Goal: Task Accomplishment & Management: Manage account settings

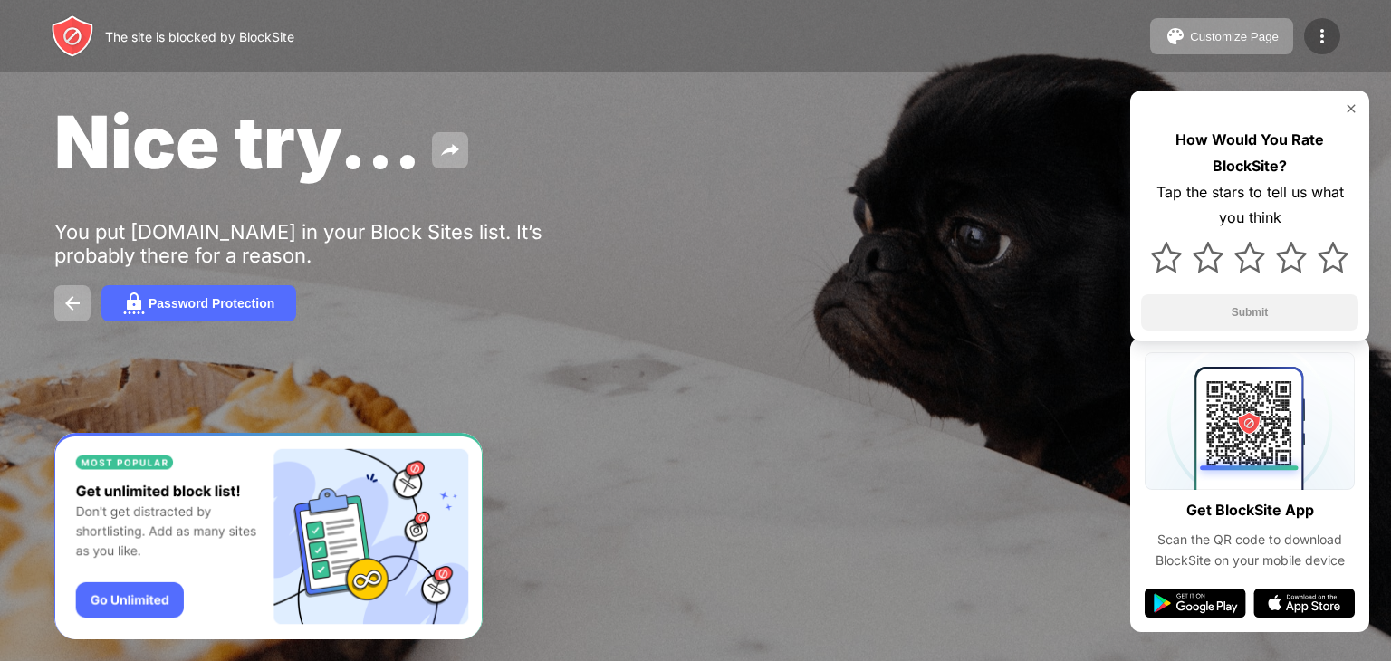
click at [1334, 34] on div at bounding box center [1322, 36] width 36 height 36
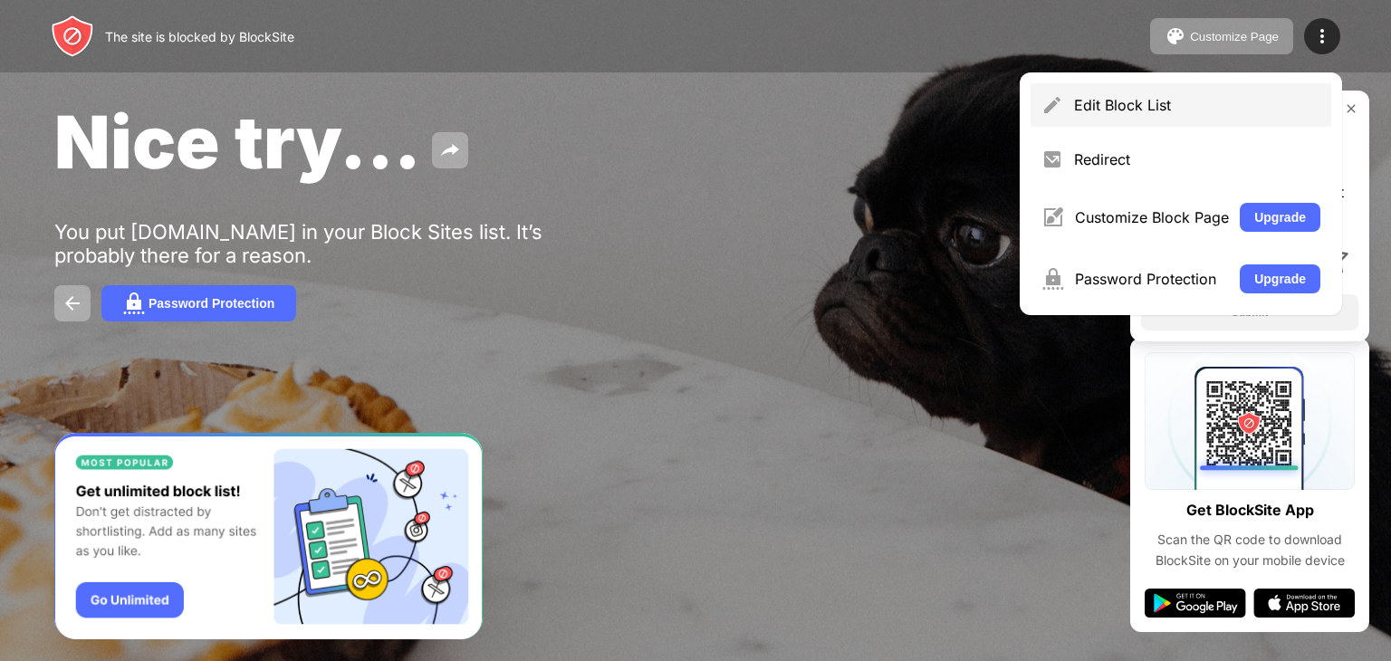
click at [1161, 97] on div "Edit Block List" at bounding box center [1197, 105] width 246 height 18
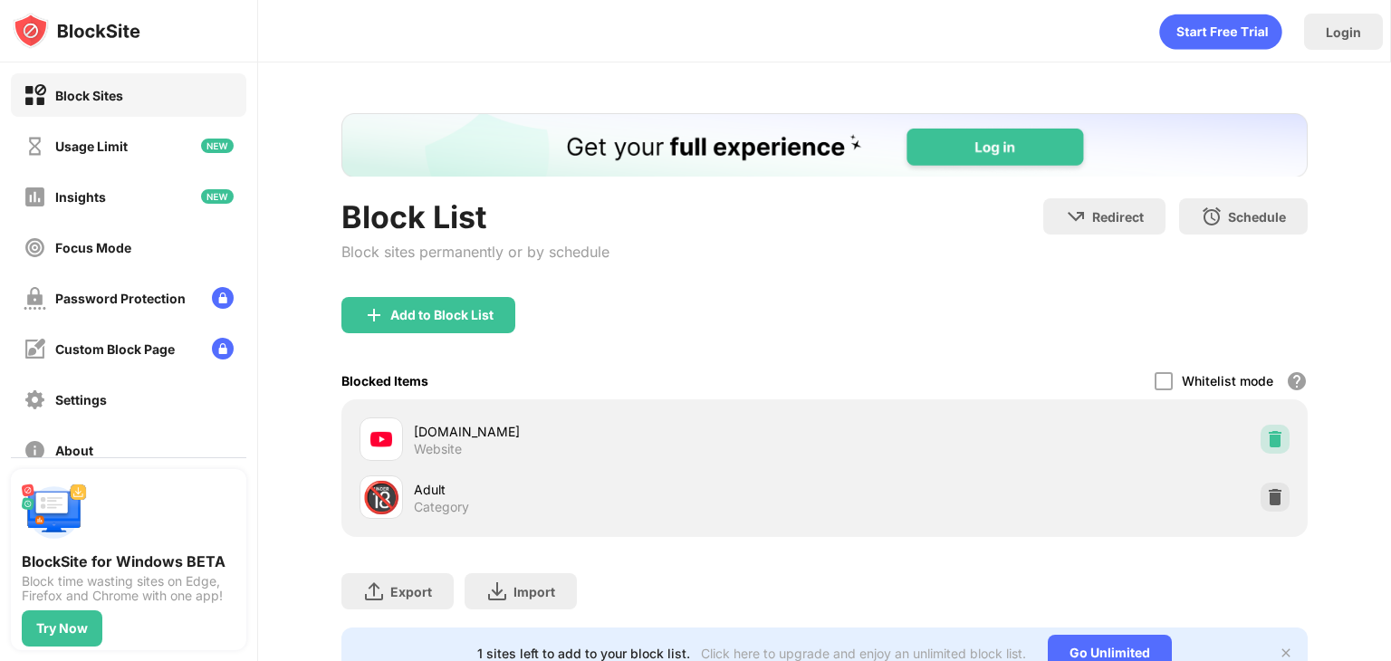
click at [1272, 440] on div at bounding box center [1275, 439] width 29 height 29
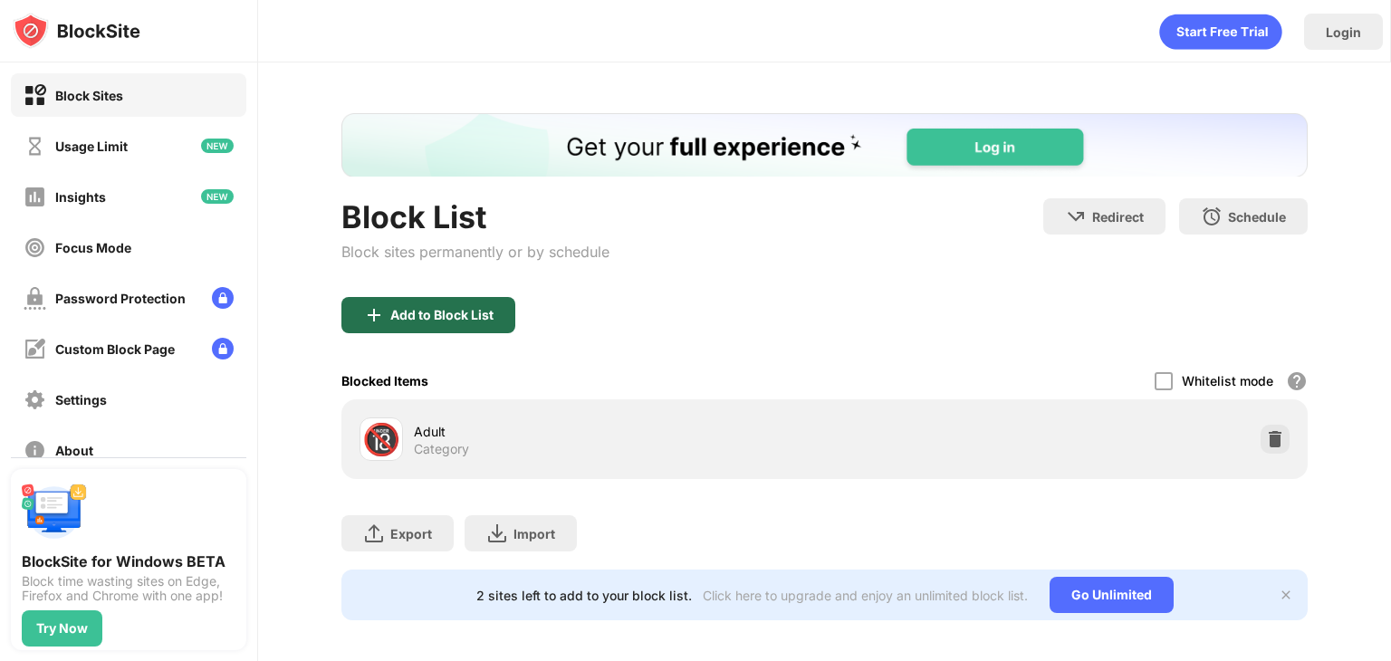
click at [441, 308] on div "Add to Block List" at bounding box center [441, 315] width 103 height 14
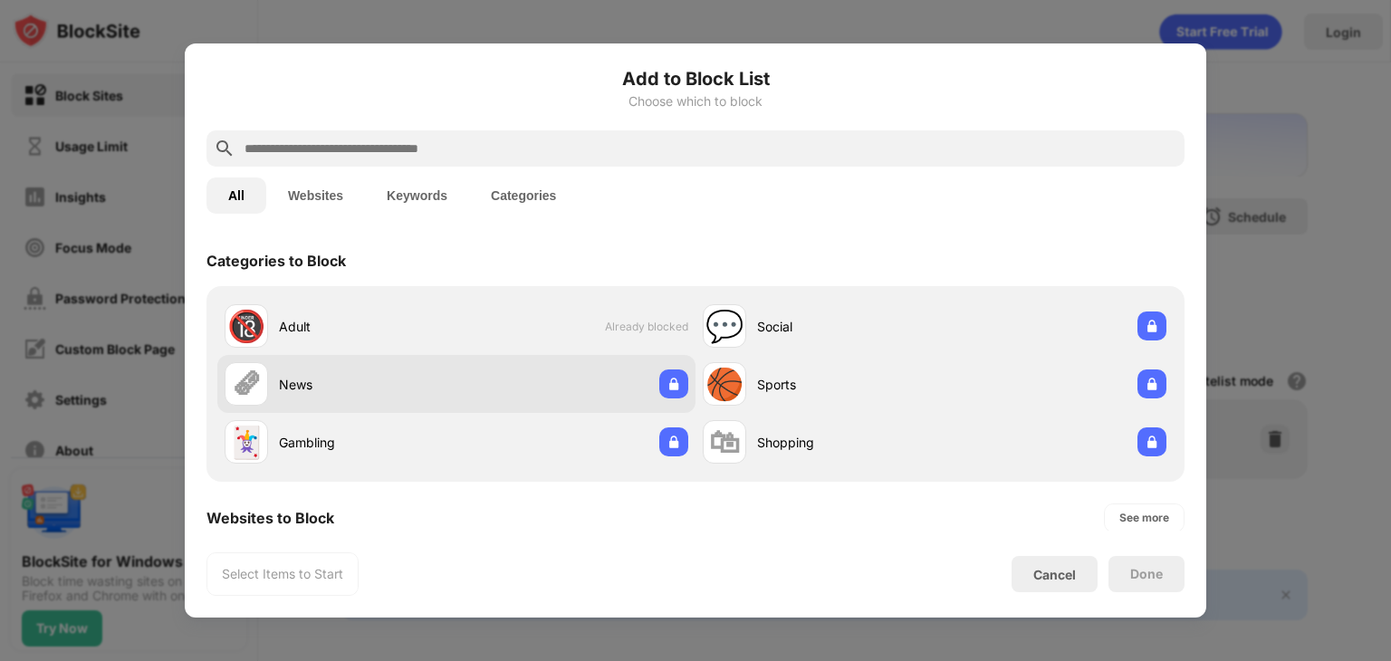
scroll to position [236, 0]
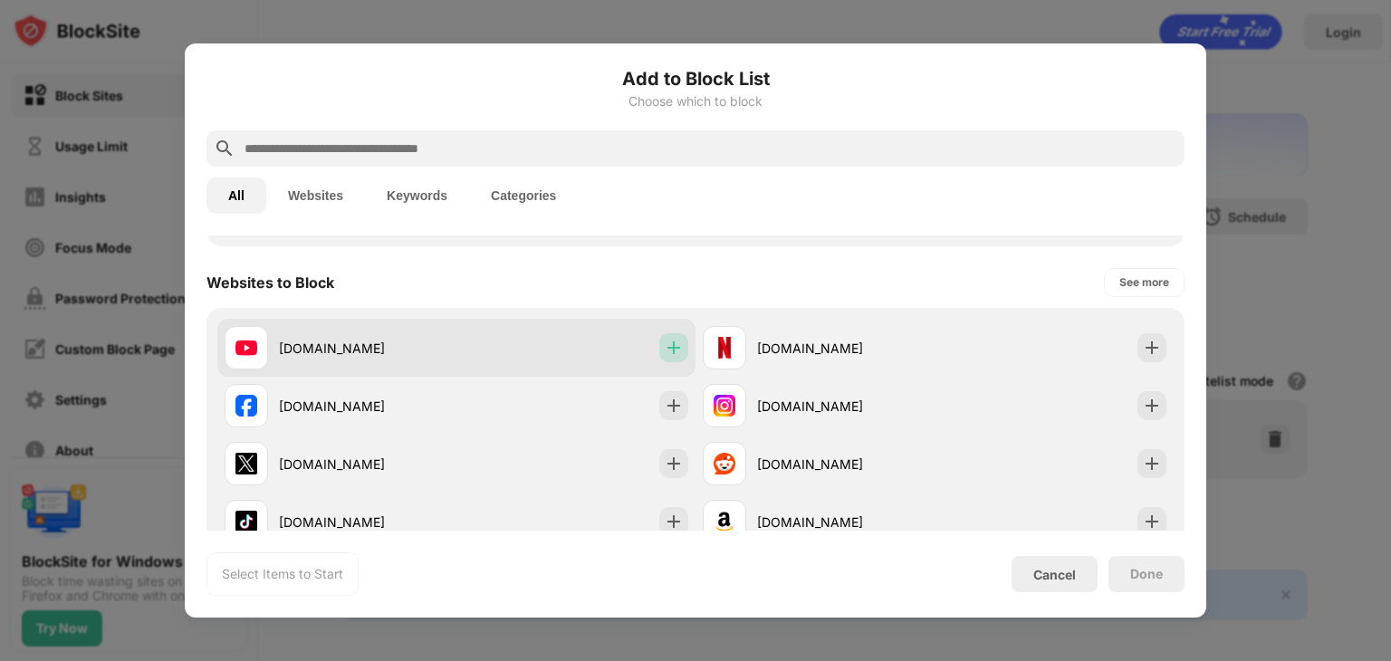
click at [680, 352] on div at bounding box center [673, 347] width 29 height 29
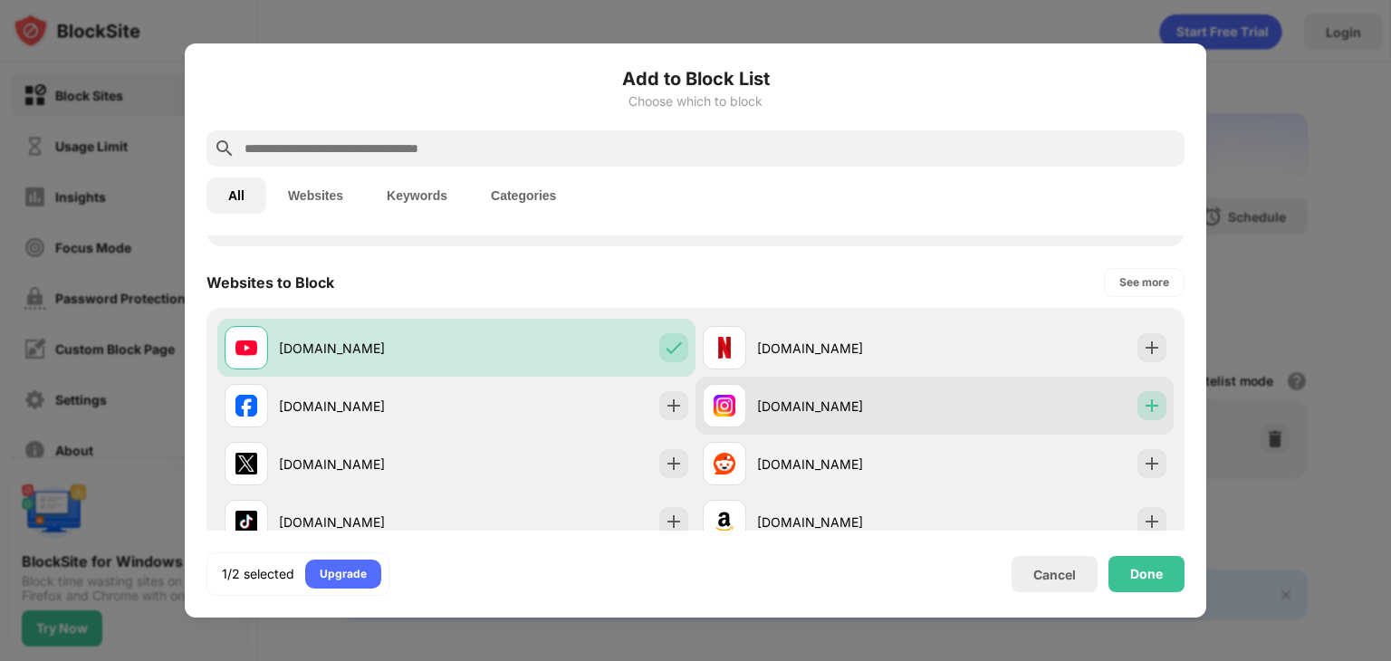
click at [1143, 411] on img at bounding box center [1152, 406] width 18 height 18
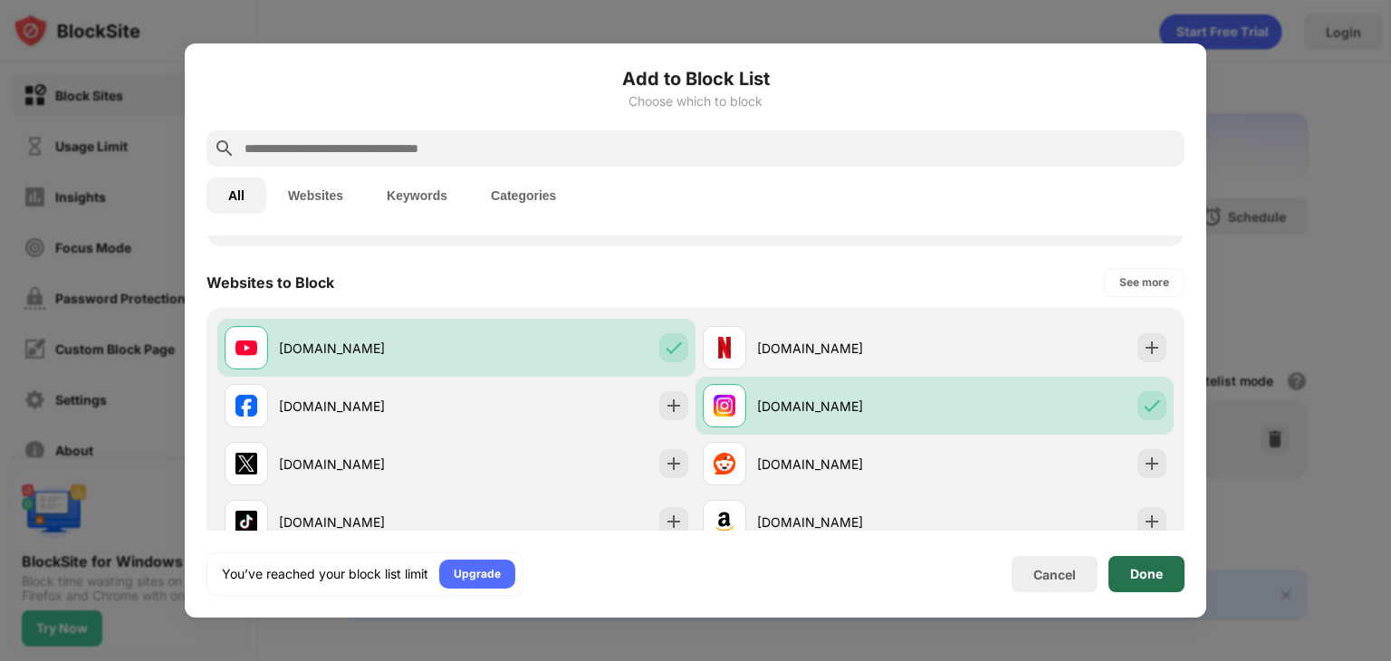
click at [1153, 578] on div "Done" at bounding box center [1146, 574] width 33 height 14
